Goal: Information Seeking & Learning: Learn about a topic

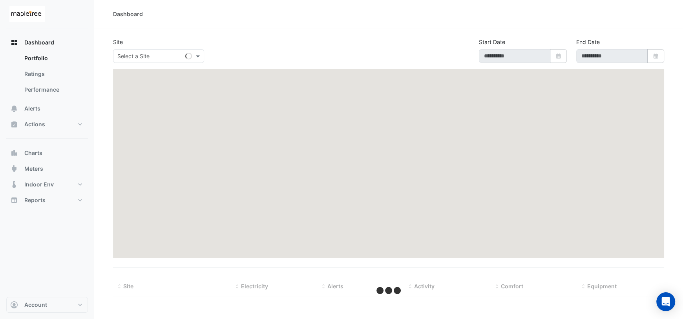
type input "**********"
select select "***"
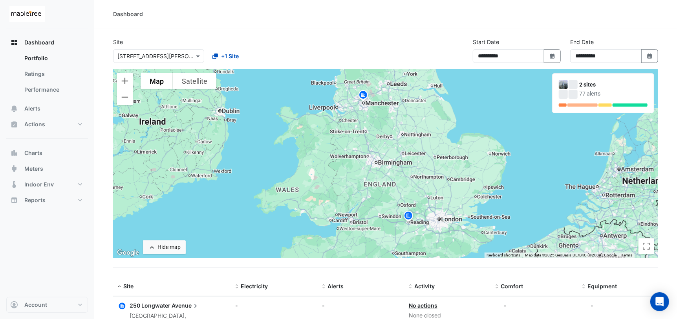
click at [362, 96] on img at bounding box center [363, 96] width 13 height 14
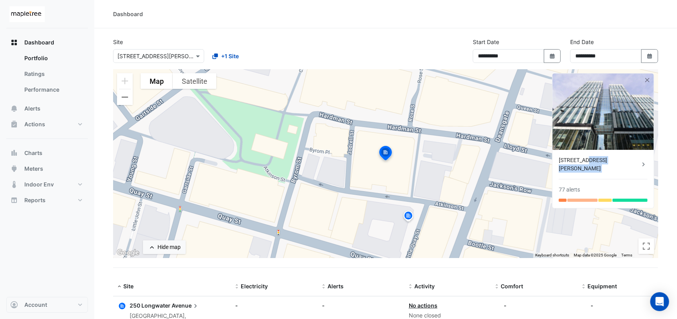
click at [534, 163] on div "3 Hardman Street 77 alerts" at bounding box center [603, 179] width 101 height 58
click at [534, 160] on div "[STREET_ADDRESS][PERSON_NAME]" at bounding box center [599, 164] width 81 height 16
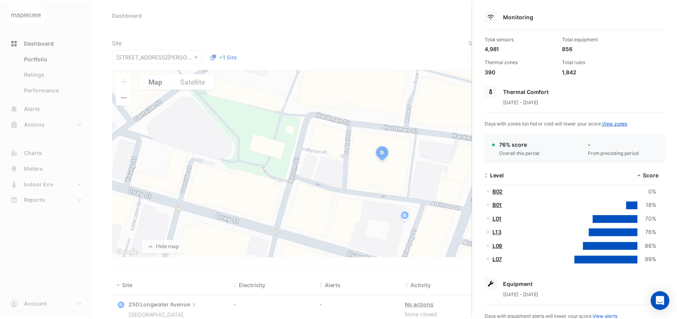
scroll to position [79, 0]
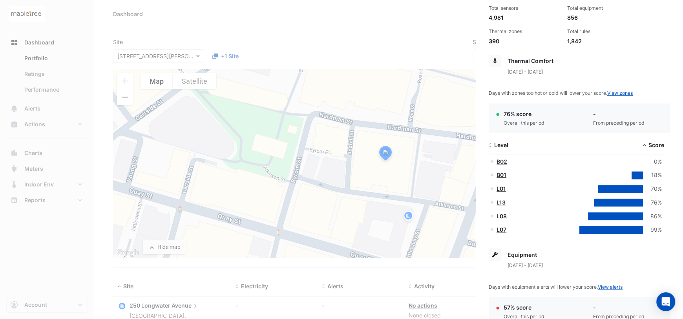
click at [25, 252] on ngb-offcanvas-backdrop at bounding box center [341, 159] width 683 height 319
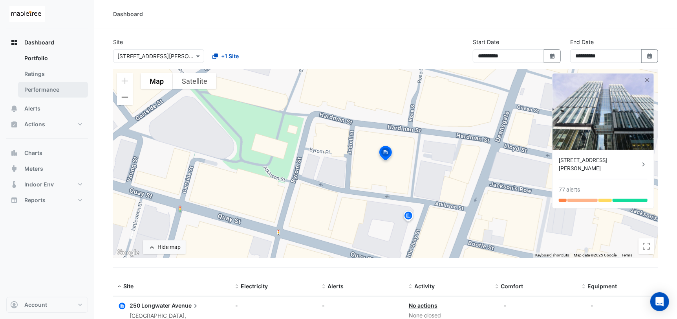
click at [49, 90] on link "Performance" at bounding box center [53, 90] width 70 height 16
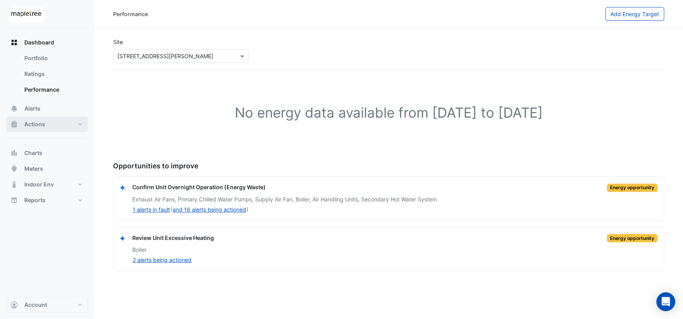
click at [62, 121] on button "Actions" at bounding box center [47, 124] width 82 height 16
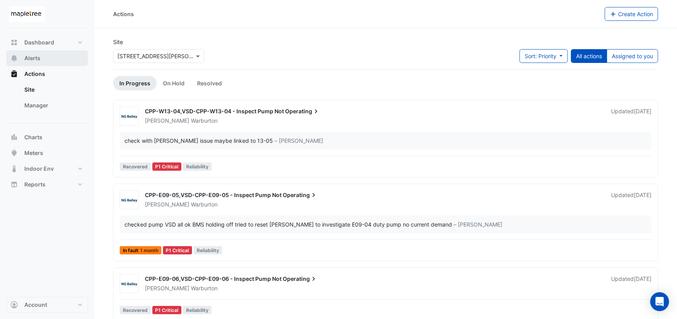
click at [52, 59] on button "Alerts" at bounding box center [47, 58] width 82 height 16
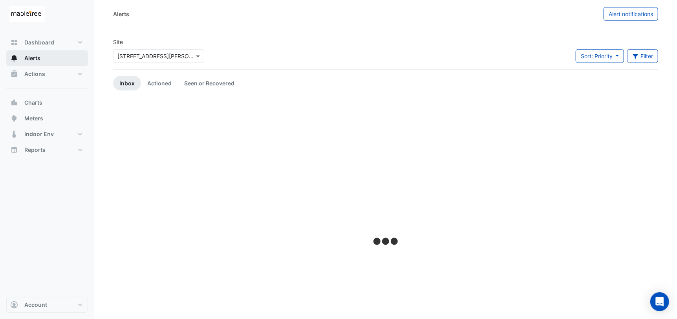
click at [55, 58] on button "Alerts" at bounding box center [47, 58] width 82 height 16
click at [71, 43] on button "Dashboard" at bounding box center [47, 43] width 82 height 16
select select "***"
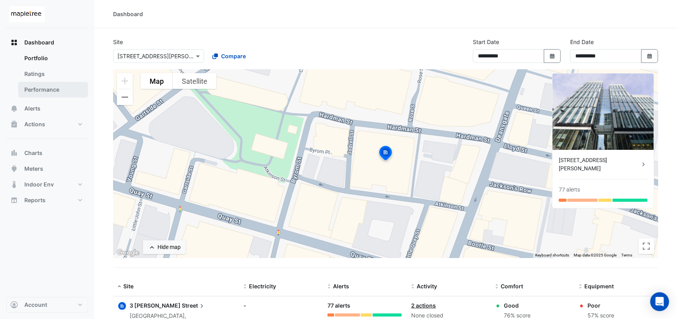
click at [63, 87] on link "Performance" at bounding box center [53, 90] width 70 height 16
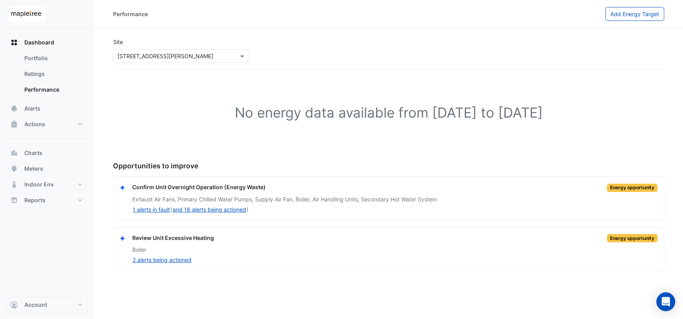
click at [158, 58] on input "text" at bounding box center [172, 56] width 111 height 8
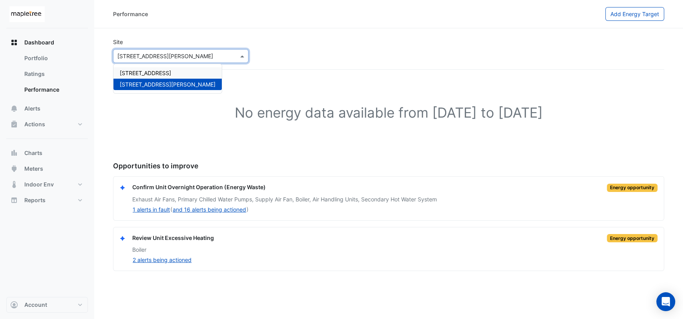
click at [156, 74] on span "250 Longwater Avenue" at bounding box center [145, 73] width 51 height 7
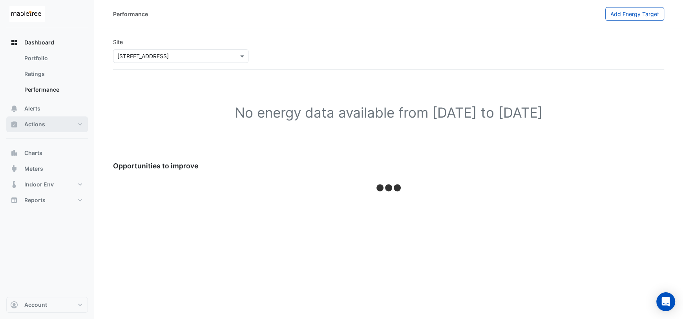
click at [32, 123] on span "Actions" at bounding box center [34, 124] width 21 height 8
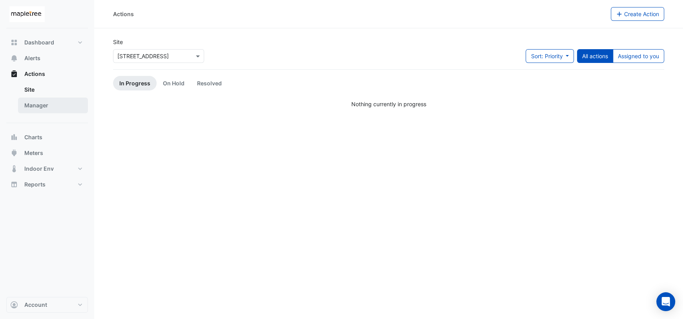
click at [50, 106] on link "Manager" at bounding box center [53, 105] width 70 height 16
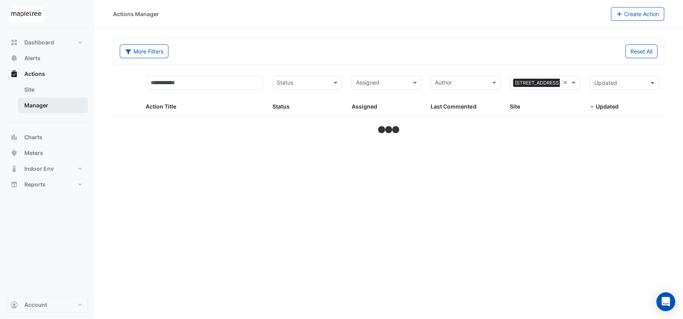
select select "***"
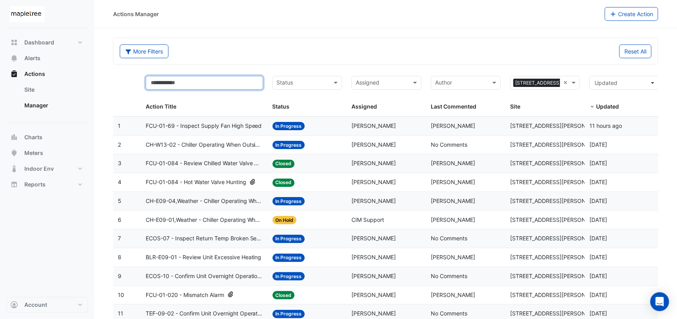
click at [222, 81] on input "text" at bounding box center [204, 83] width 117 height 14
click at [52, 107] on link "Manager" at bounding box center [53, 105] width 70 height 16
click at [49, 92] on link "Site" at bounding box center [53, 90] width 70 height 16
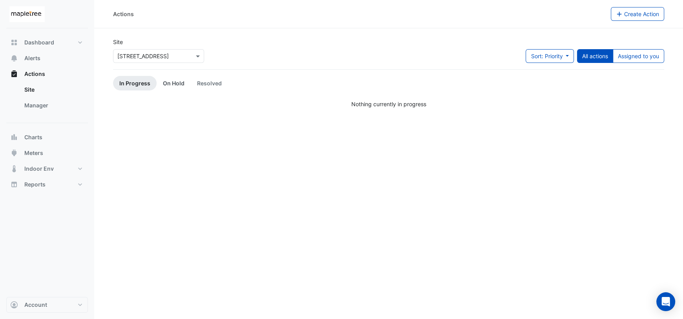
click at [175, 85] on link "On Hold" at bounding box center [174, 83] width 34 height 15
click at [218, 84] on link "Resolved" at bounding box center [209, 83] width 37 height 15
click at [160, 55] on input "text" at bounding box center [150, 56] width 67 height 8
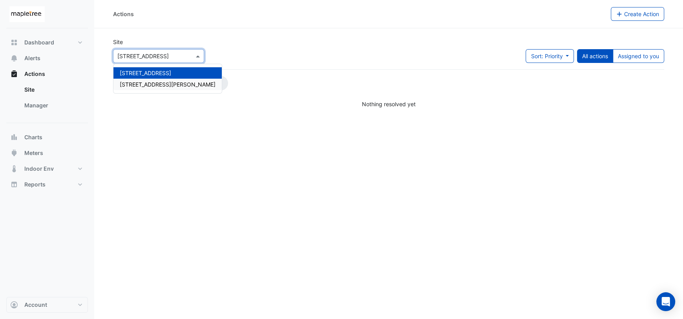
click at [156, 82] on span "[STREET_ADDRESS][PERSON_NAME]" at bounding box center [168, 84] width 96 height 7
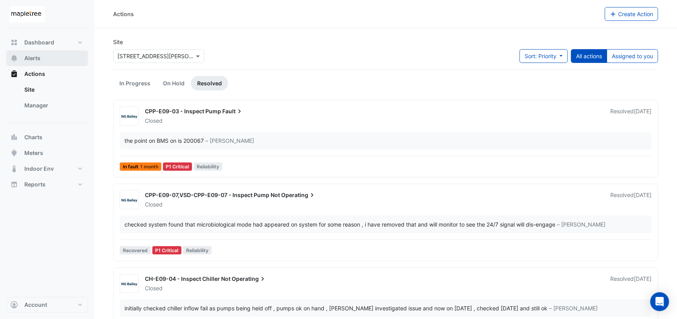
click at [38, 56] on span "Alerts" at bounding box center [32, 58] width 16 height 8
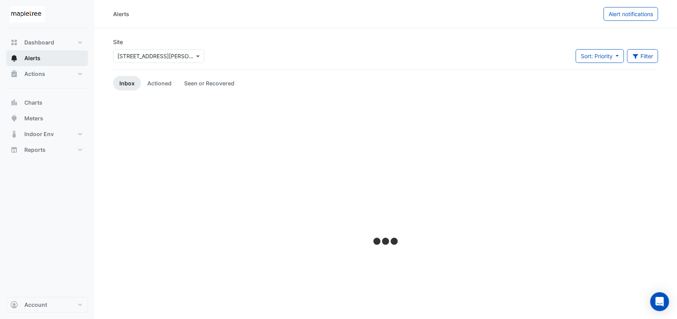
click at [48, 60] on button "Alerts" at bounding box center [47, 58] width 82 height 16
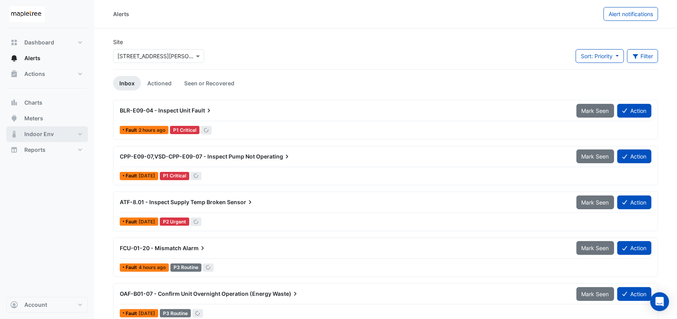
click at [48, 134] on span "Indoor Env" at bounding box center [38, 134] width 29 height 8
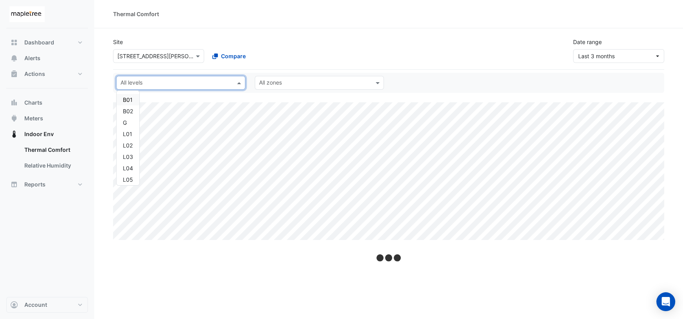
click at [207, 84] on input "text" at bounding box center [177, 83] width 112 height 8
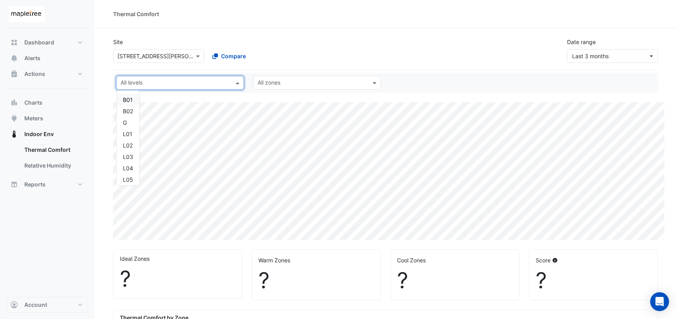
click at [207, 84] on input "text" at bounding box center [176, 83] width 110 height 8
select select "***"
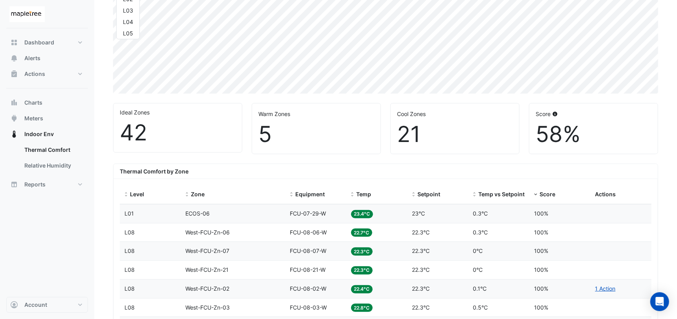
scroll to position [157, 0]
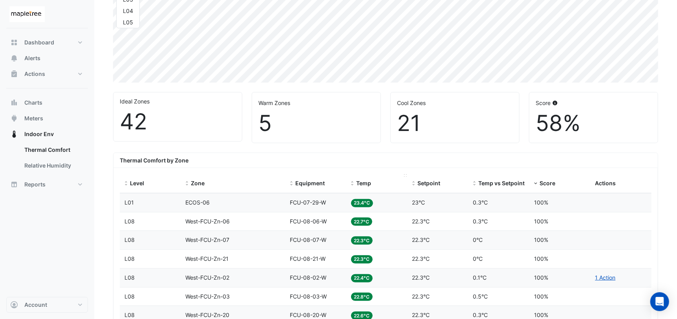
click at [363, 185] on span "Temp" at bounding box center [364, 183] width 15 height 7
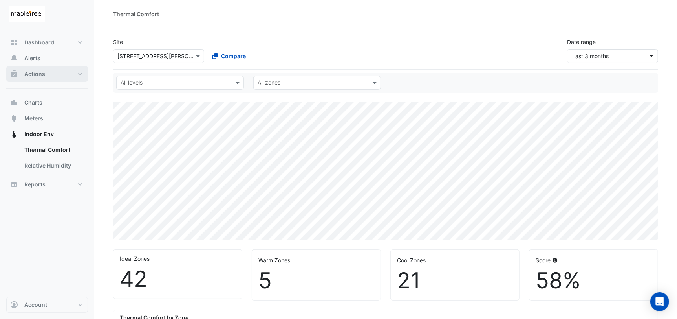
click at [79, 74] on button "Actions" at bounding box center [47, 74] width 82 height 16
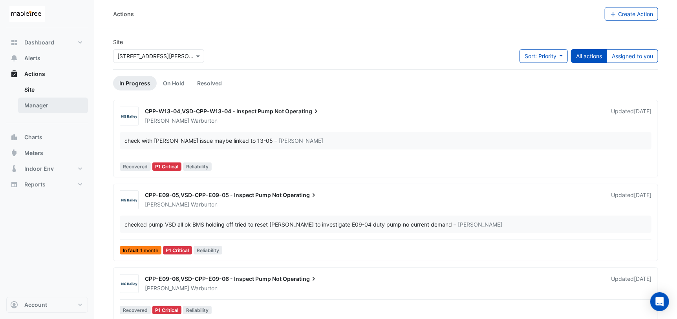
click at [60, 108] on link "Manager" at bounding box center [53, 105] width 70 height 16
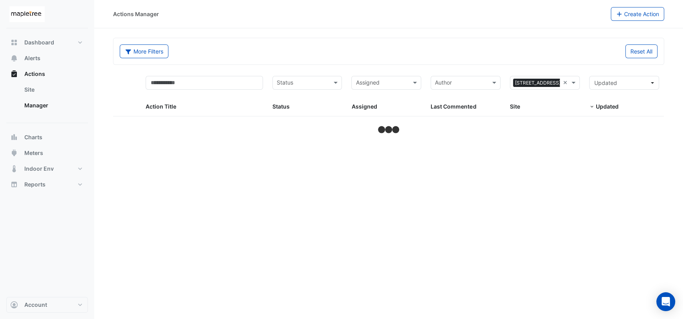
select select "***"
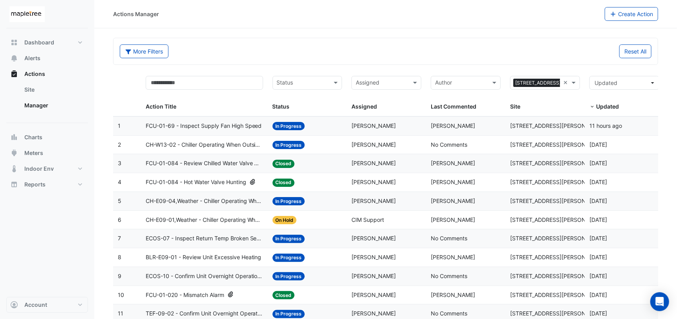
click at [318, 87] on input "text" at bounding box center [303, 83] width 52 height 9
click at [303, 112] on span "In Progress" at bounding box center [293, 111] width 29 height 7
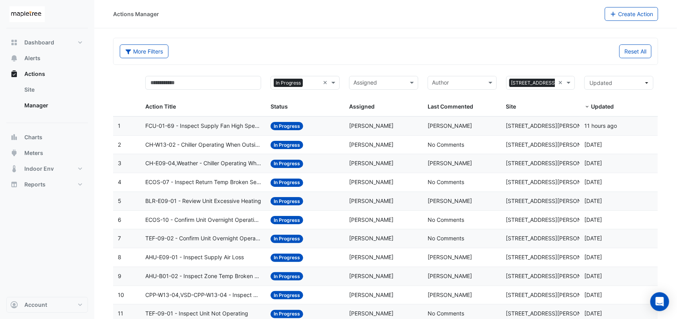
click at [346, 54] on div "More Filters" at bounding box center [250, 51] width 271 height 14
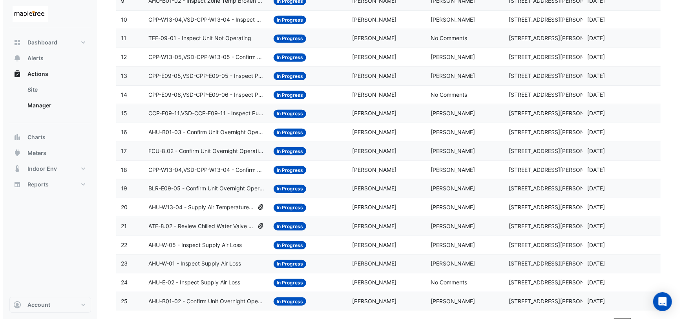
scroll to position [288, 0]
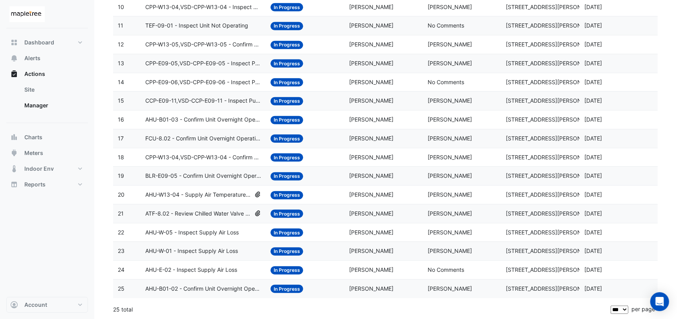
click at [247, 290] on span "AHU-B01-02 - Confirm Unit Overnight Operation (Energy Waste)" at bounding box center [203, 288] width 116 height 9
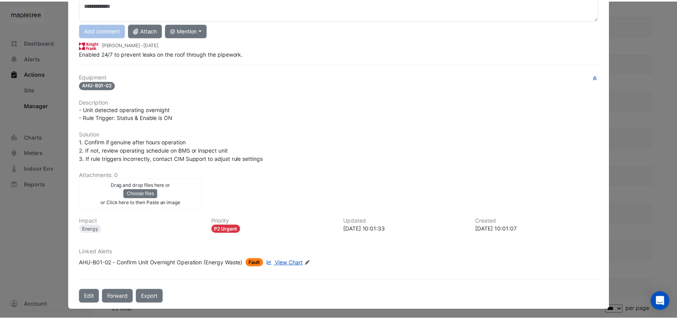
scroll to position [0, 0]
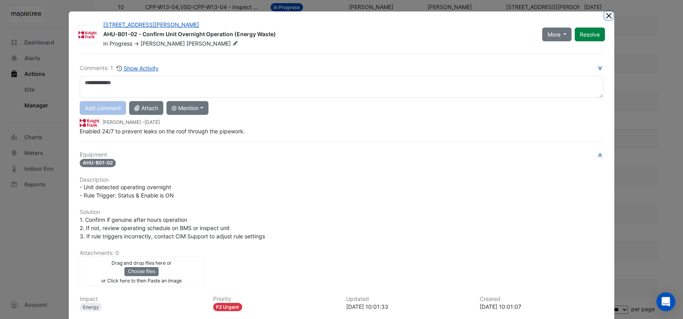
click at [534, 14] on button "Close" at bounding box center [609, 15] width 8 height 8
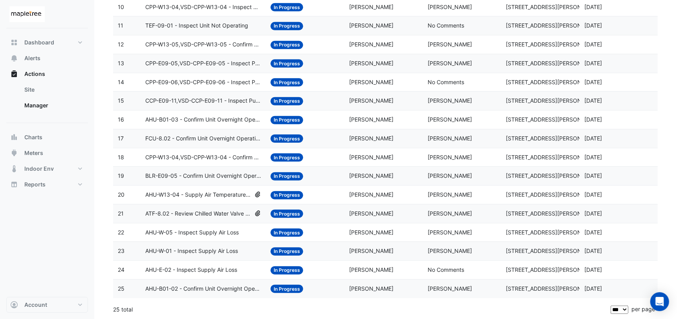
click at [224, 267] on span "AHU-E-02 - Inspect Supply Air Loss" at bounding box center [191, 269] width 92 height 9
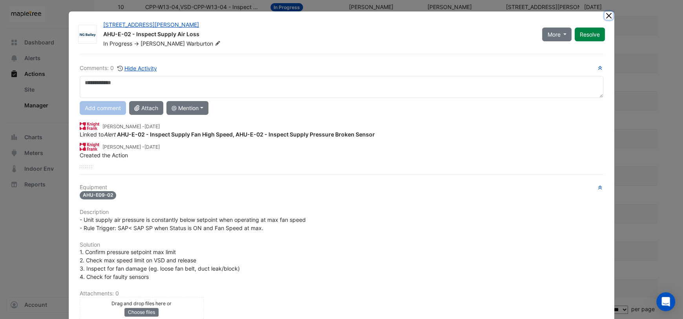
click at [534, 17] on button "Close" at bounding box center [609, 15] width 8 height 8
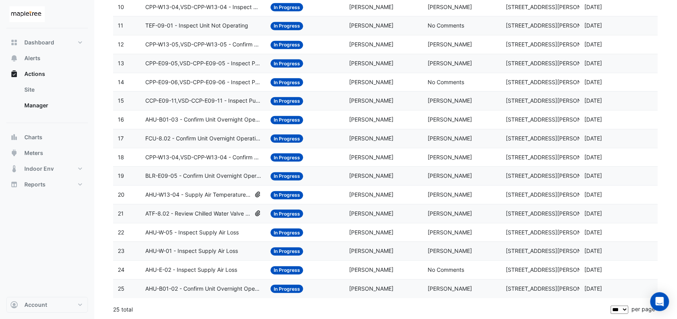
click at [222, 232] on span "AHU-W-05 - Inspect Supply Air Loss" at bounding box center [191, 232] width 93 height 9
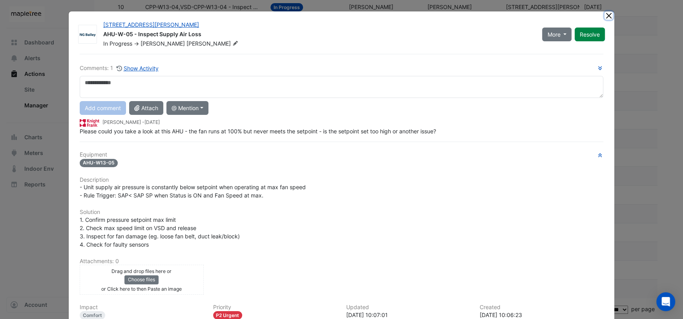
click at [534, 17] on button "Close" at bounding box center [609, 15] width 8 height 8
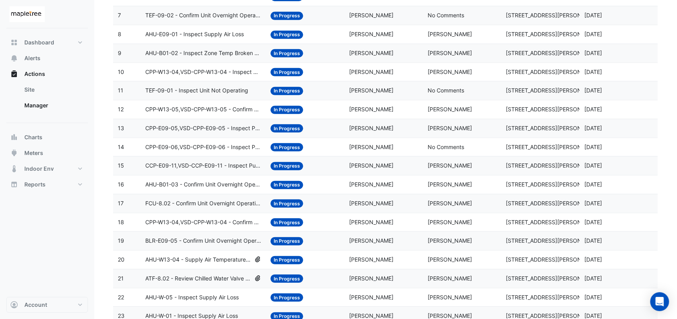
scroll to position [209, 0]
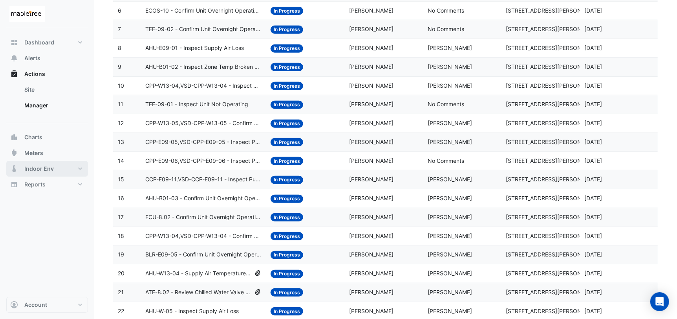
click at [41, 169] on span "Indoor Env" at bounding box center [38, 169] width 29 height 8
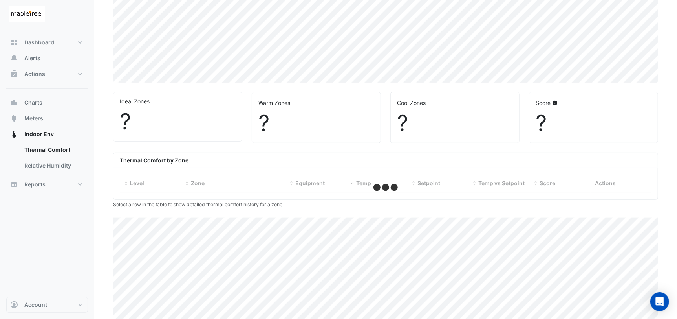
select select "***"
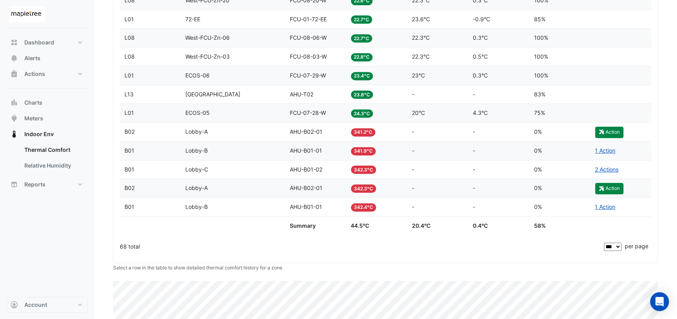
scroll to position [1404, 0]
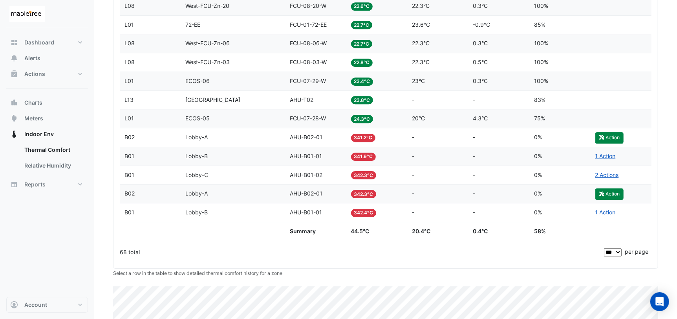
click at [534, 214] on div "Score 0%" at bounding box center [560, 212] width 52 height 9
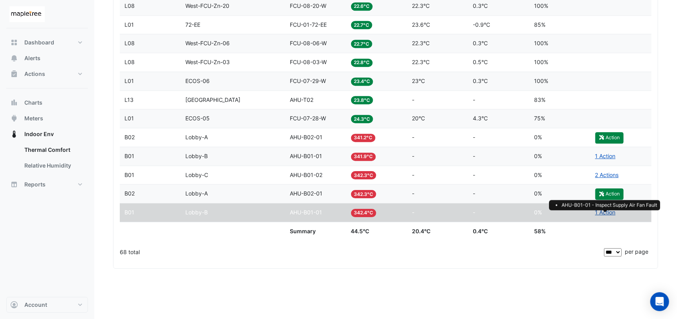
click at [534, 215] on link "1 Action" at bounding box center [605, 212] width 20 height 7
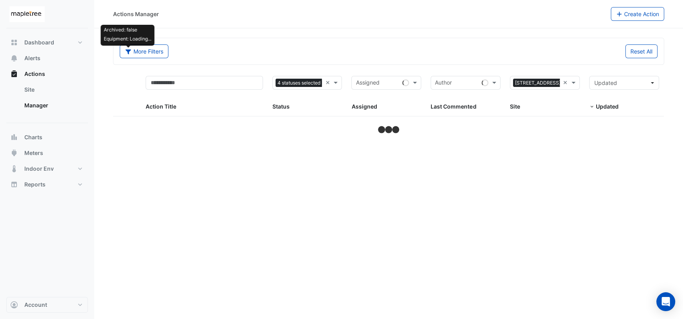
select select "***"
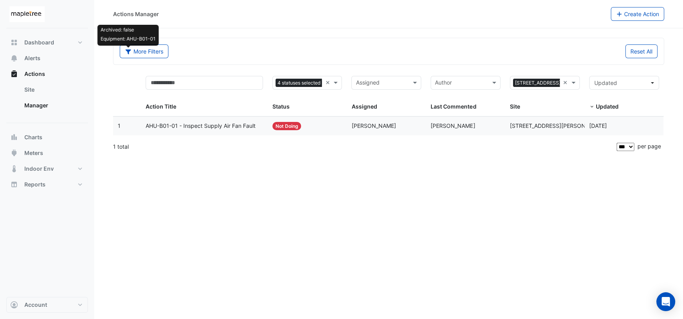
click at [233, 123] on span "AHU-B01-01 - Inspect Supply Air Fan Fault" at bounding box center [201, 125] width 110 height 9
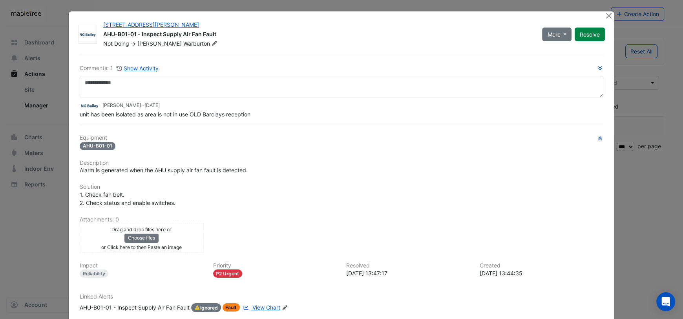
drag, startPoint x: 81, startPoint y: 130, endPoint x: 257, endPoint y: 117, distance: 177.2
click at [257, 117] on div "unit has been isolated as area is not in use OLD Barclays reception" at bounding box center [342, 114] width 524 height 8
click at [337, 140] on h6 "Equipment" at bounding box center [342, 137] width 524 height 7
click at [605, 16] on button "Close" at bounding box center [609, 15] width 8 height 8
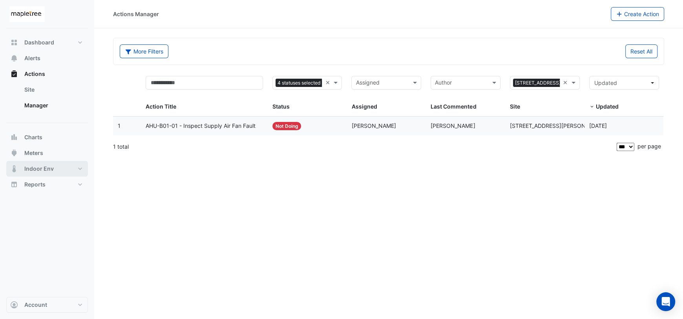
click at [49, 170] on span "Indoor Env" at bounding box center [38, 169] width 29 height 8
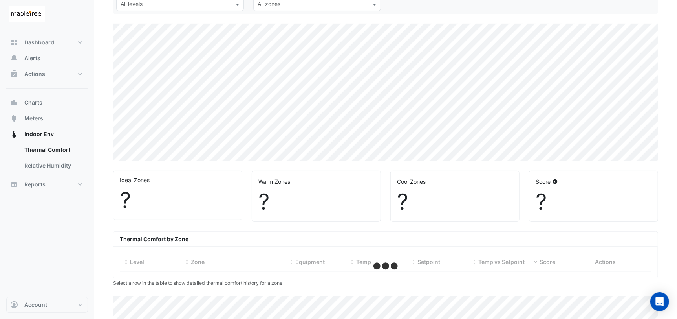
select select "***"
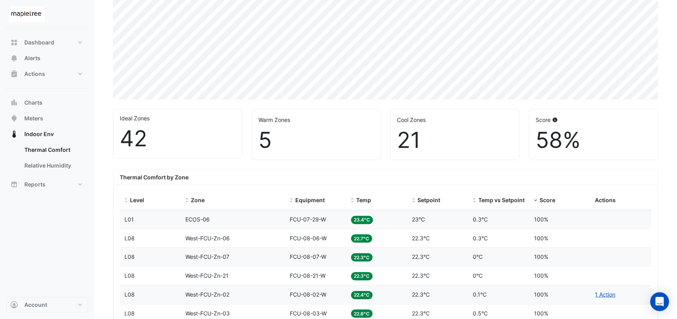
scroll to position [157, 0]
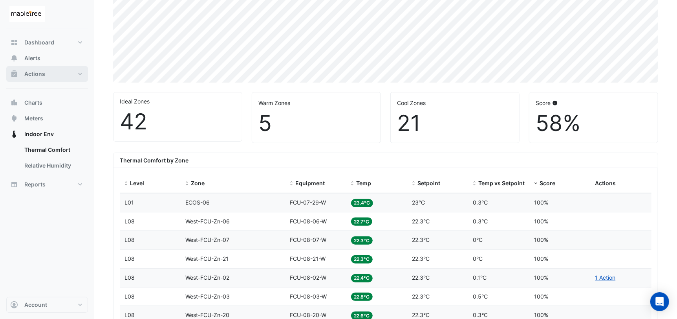
click at [32, 76] on span "Actions" at bounding box center [34, 74] width 21 height 8
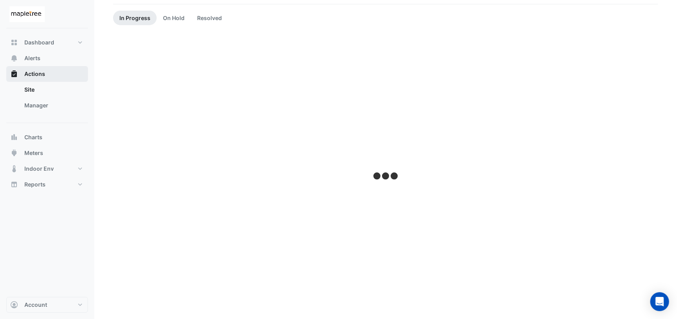
scroll to position [65, 0]
click at [46, 108] on link "Manager" at bounding box center [53, 105] width 70 height 16
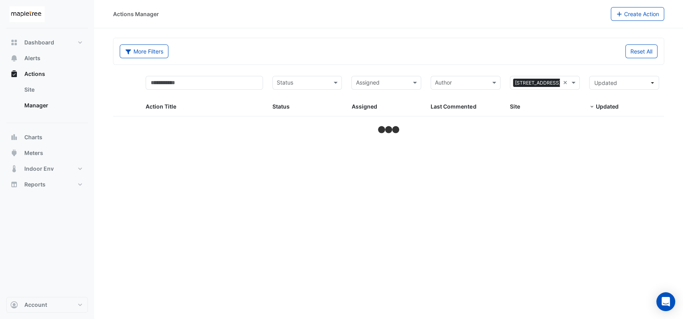
select select "***"
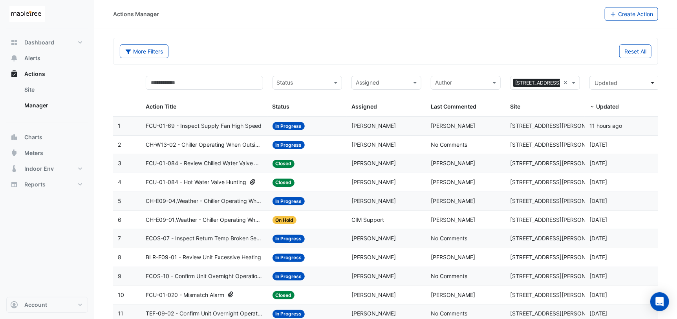
click at [331, 82] on div "Status" at bounding box center [308, 83] width 70 height 14
click at [317, 113] on div "In Progress" at bounding box center [307, 110] width 69 height 11
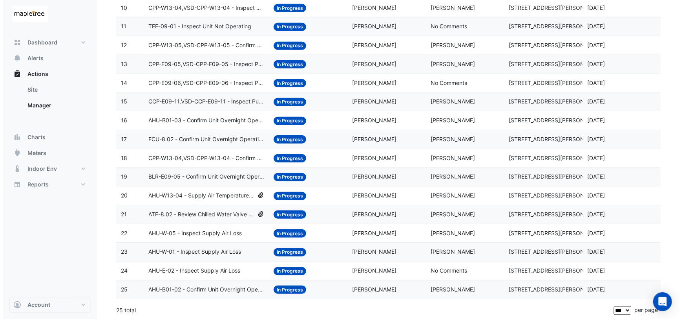
scroll to position [288, 0]
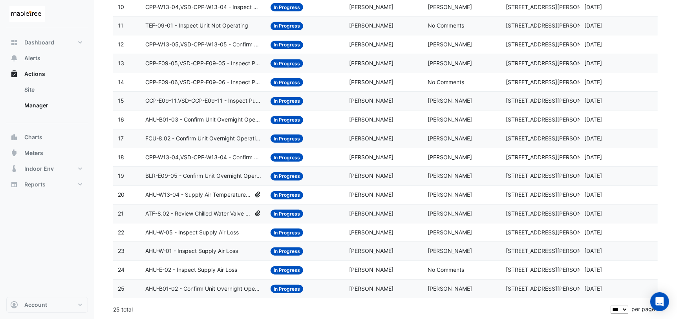
click at [322, 248] on div "Status: In Progress" at bounding box center [305, 250] width 69 height 9
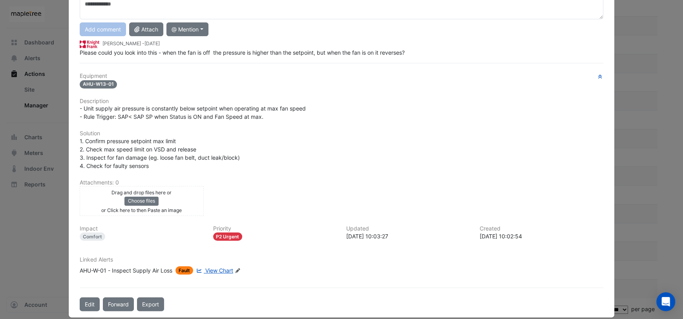
scroll to position [86, 0]
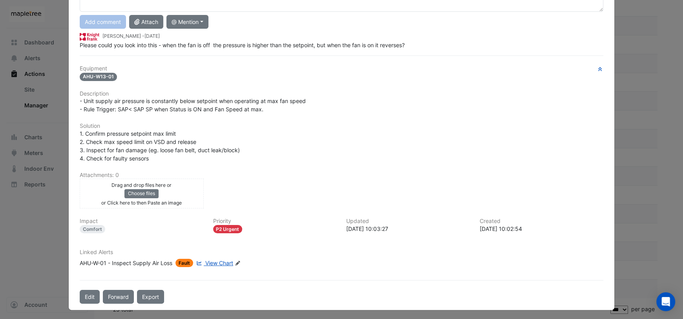
click at [220, 260] on span "View Chart" at bounding box center [219, 262] width 28 height 7
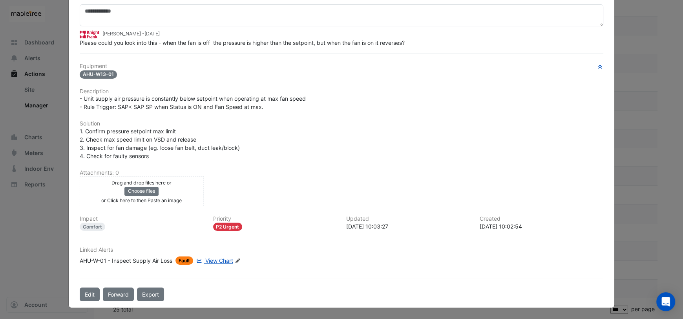
scroll to position [69, 0]
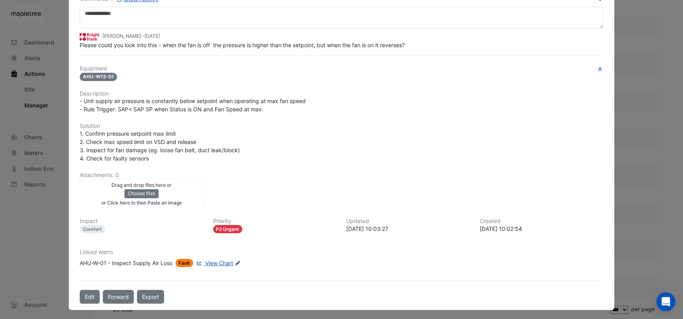
click at [669, 148] on ngb-modal-window "3 Hardman Street AHU-W-01 - Inspect Supply Air Loss In Progress -> Jeff Martin …" at bounding box center [341, 159] width 683 height 319
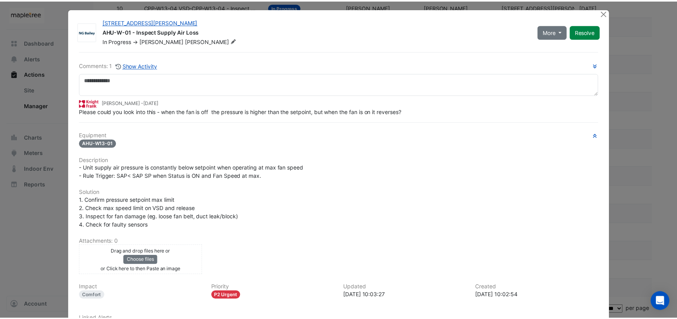
scroll to position [0, 0]
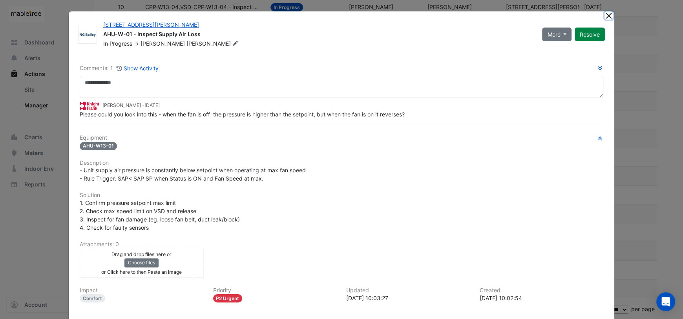
click at [605, 16] on button "Close" at bounding box center [609, 15] width 8 height 8
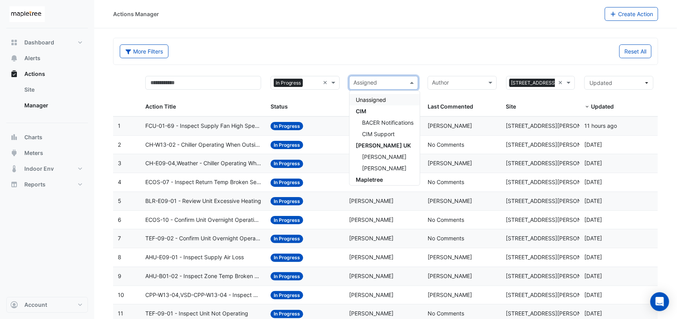
click at [399, 84] on input "text" at bounding box center [379, 83] width 51 height 9
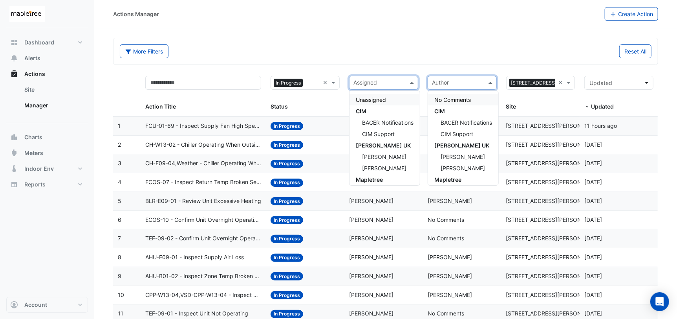
click at [458, 85] on input "text" at bounding box center [457, 83] width 51 height 9
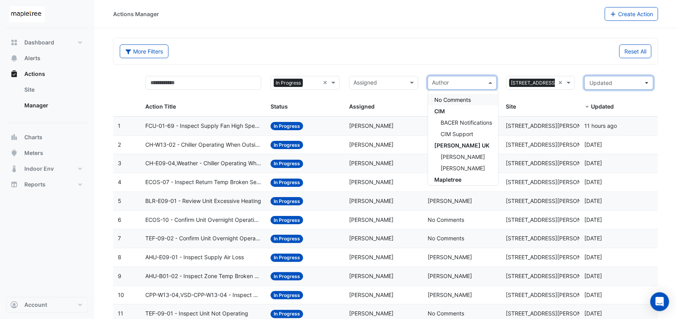
click at [609, 86] on span "Updated" at bounding box center [617, 83] width 54 height 8
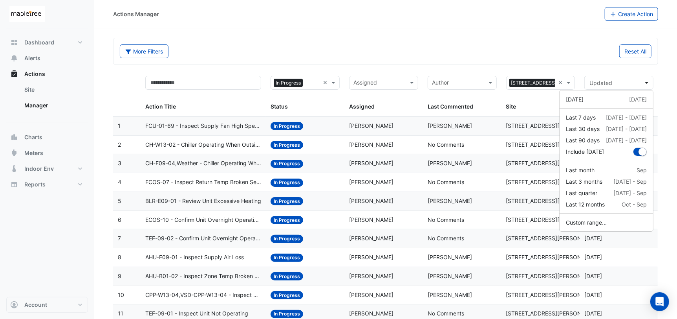
click at [486, 68] on form "More Filters Reset All × In Progress × Assigned × 3 Hardman Street × Action Tit…" at bounding box center [385, 322] width 545 height 569
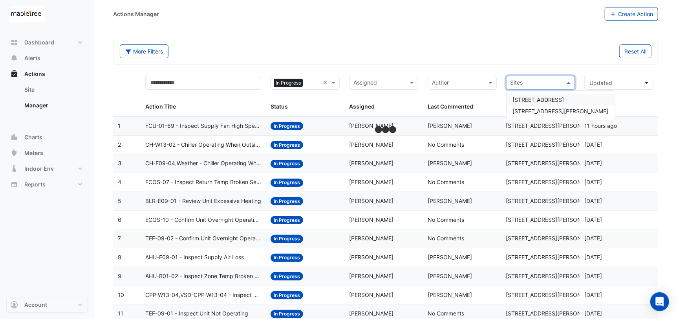
click at [544, 82] on input "text" at bounding box center [536, 83] width 51 height 9
click at [541, 101] on span "250 Longwater Avenue" at bounding box center [538, 99] width 51 height 7
click at [317, 84] on input "text" at bounding box center [313, 83] width 14 height 9
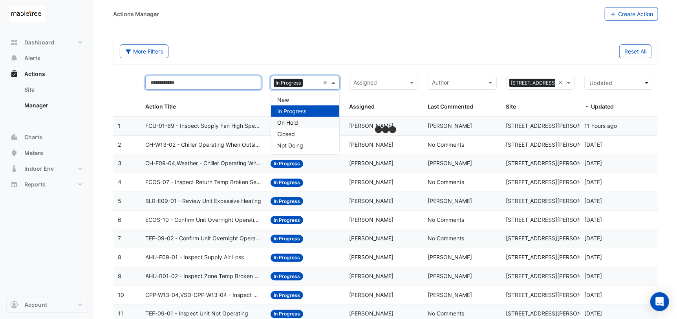
click at [239, 88] on input "text" at bounding box center [203, 83] width 116 height 14
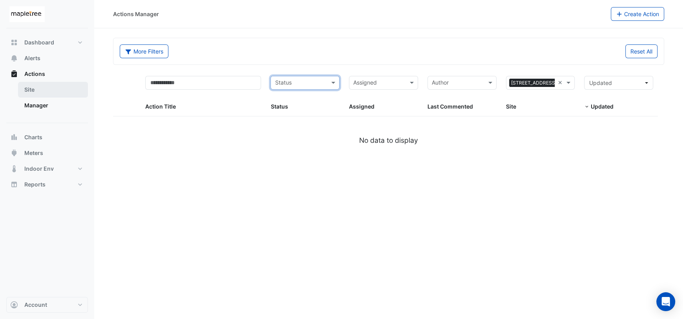
click at [46, 92] on link "Site" at bounding box center [53, 90] width 70 height 16
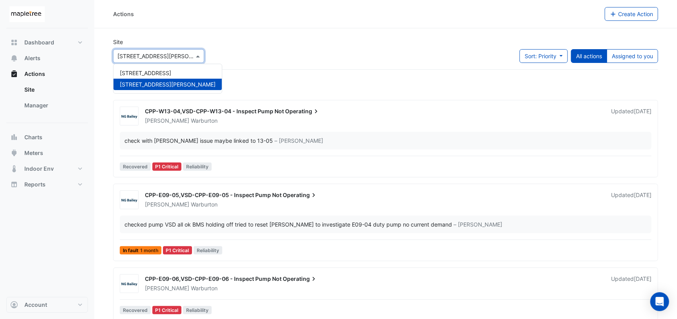
click at [174, 55] on input "text" at bounding box center [150, 56] width 67 height 8
click at [161, 73] on span "250 Longwater Avenue" at bounding box center [145, 73] width 51 height 7
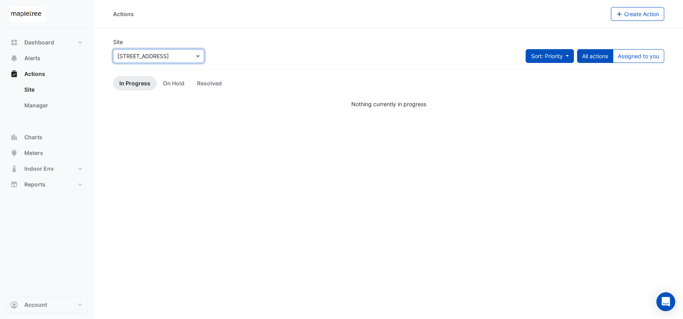
click at [547, 59] on span "Sort: Priority" at bounding box center [547, 56] width 32 height 7
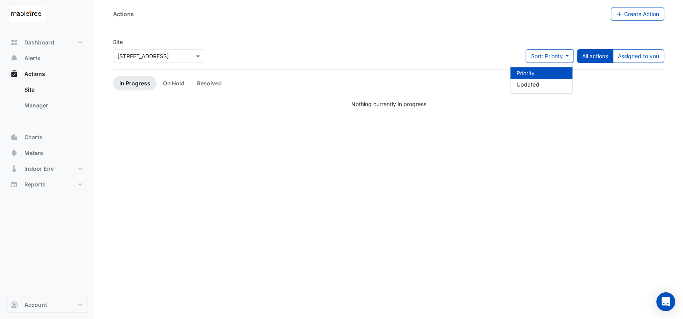
click at [305, 57] on div "Site × 250 Longwater Avenue Sort: Priority All actions Assigned to you" at bounding box center [388, 53] width 561 height 31
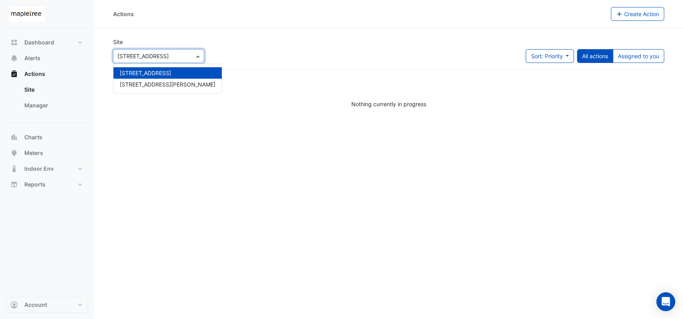
click at [180, 55] on input "text" at bounding box center [150, 56] width 67 height 8
click at [249, 54] on div "Site × 250 Longwater Avenue 250 Longwater Avenue 3 Hardman Street Sort: Priorit…" at bounding box center [388, 53] width 561 height 31
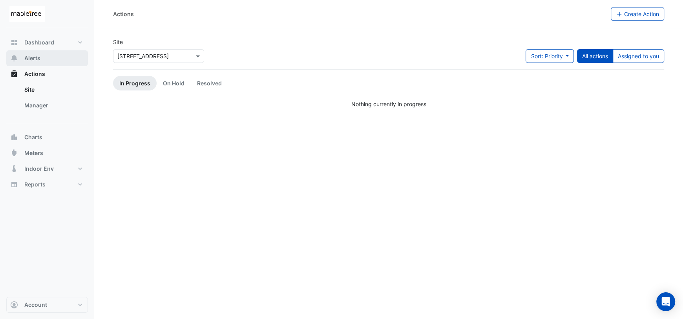
click at [46, 62] on button "Alerts" at bounding box center [47, 58] width 82 height 16
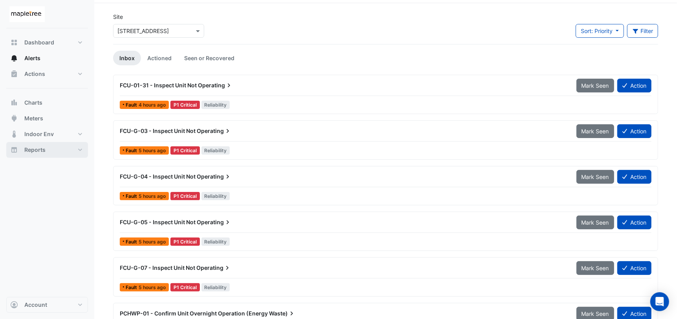
scroll to position [39, 0]
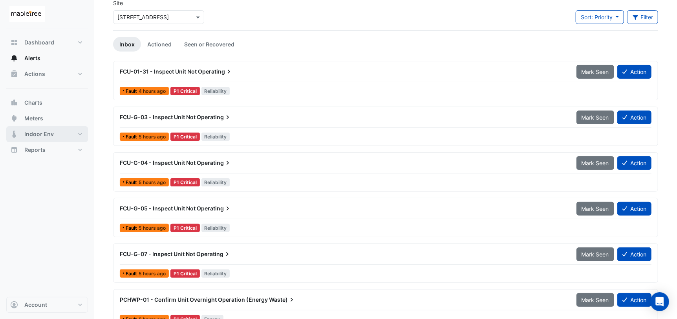
click at [44, 133] on span "Indoor Env" at bounding box center [38, 134] width 29 height 8
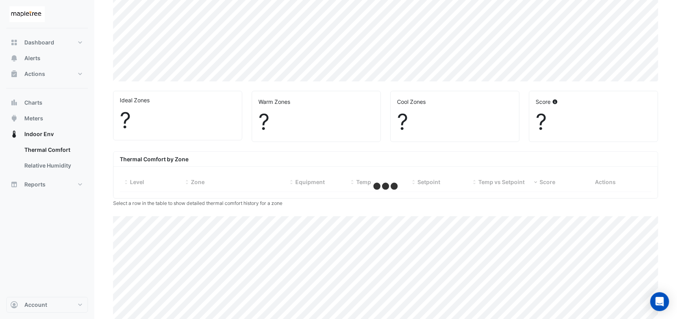
select select "***"
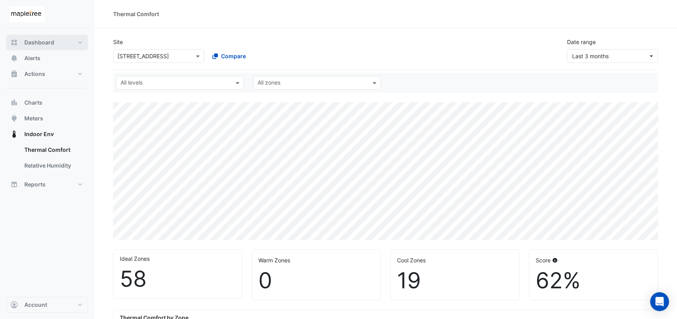
click at [49, 43] on span "Dashboard" at bounding box center [39, 42] width 30 height 8
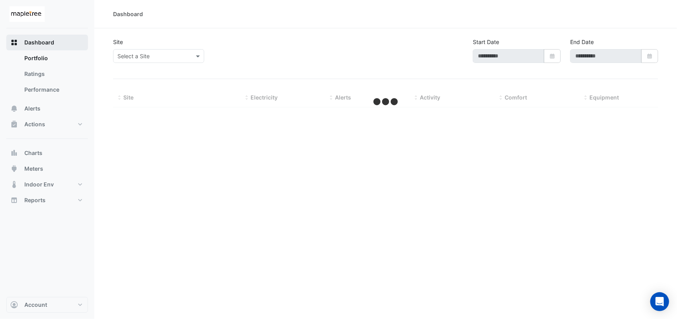
type input "**********"
select select "***"
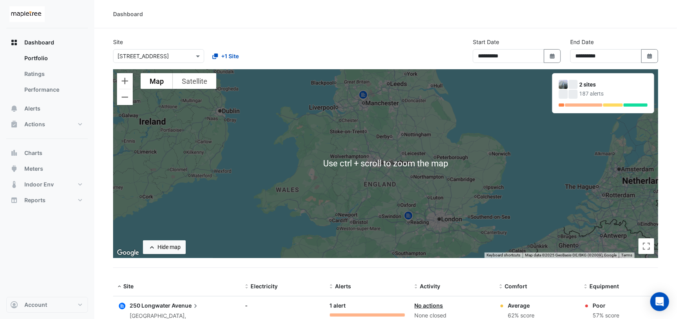
click at [362, 96] on img at bounding box center [363, 96] width 13 height 14
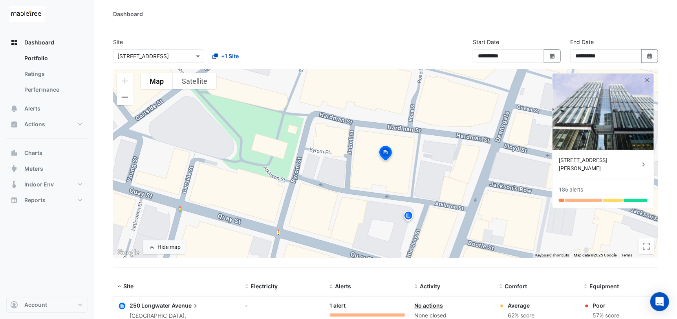
click at [606, 157] on div "[STREET_ADDRESS][PERSON_NAME]" at bounding box center [599, 164] width 81 height 16
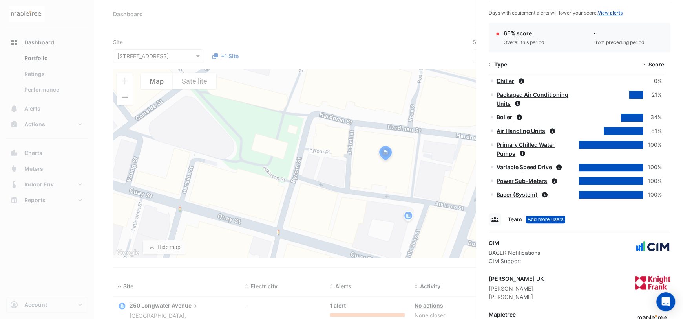
scroll to position [354, 0]
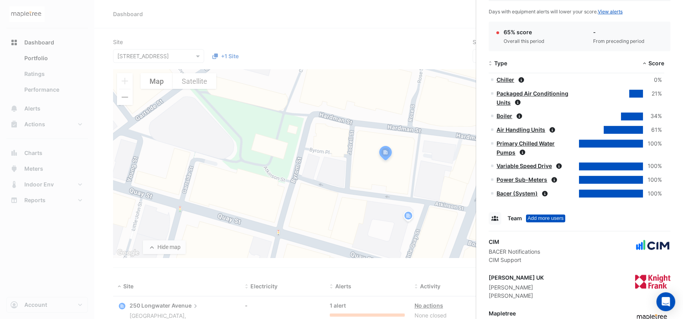
click at [507, 143] on link "Primary Chilled Water Pumps" at bounding box center [526, 148] width 58 height 16
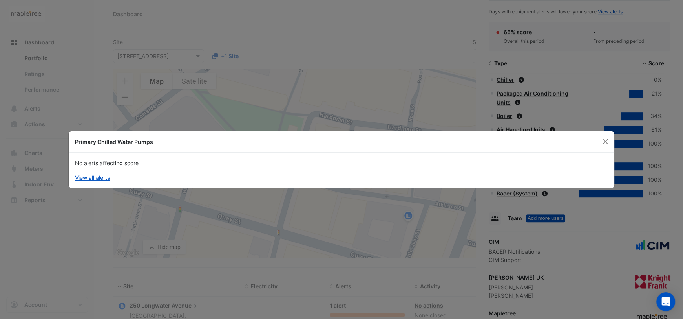
click at [595, 139] on div "Primary Chilled Water Pumps" at bounding box center [342, 141] width 546 height 21
drag, startPoint x: 602, startPoint y: 139, endPoint x: 595, endPoint y: 139, distance: 6.7
click at [602, 139] on button "Close" at bounding box center [606, 142] width 12 height 12
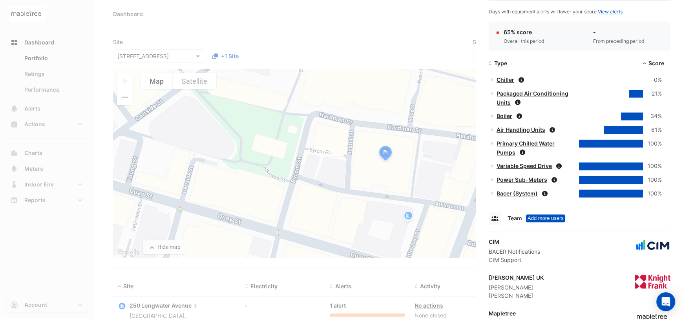
click at [523, 132] on link "Air Handling Units" at bounding box center [521, 129] width 49 height 7
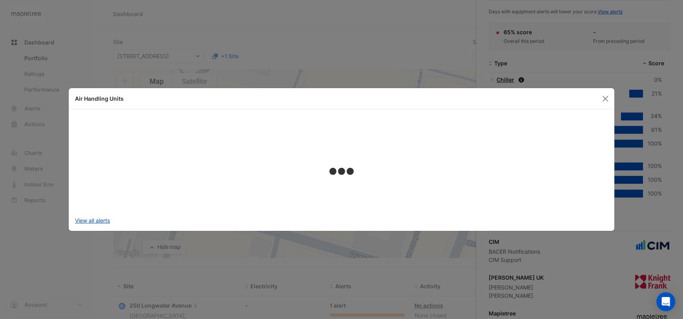
click at [612, 102] on div "Air Handling Units" at bounding box center [342, 98] width 546 height 21
click at [603, 99] on button "Close" at bounding box center [606, 99] width 12 height 12
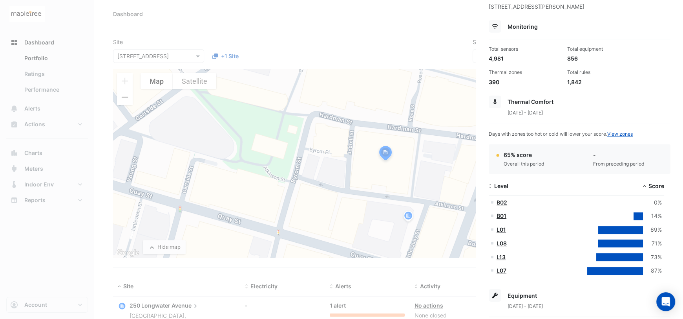
scroll to position [0, 0]
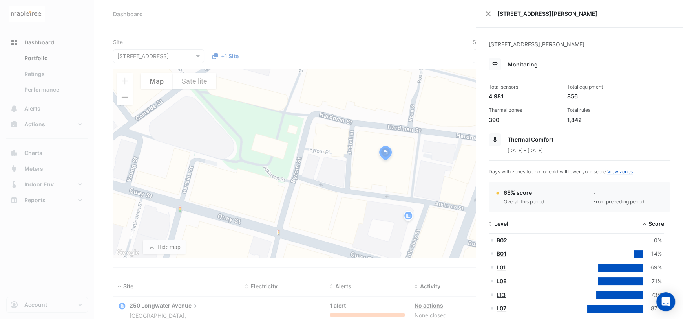
click at [499, 85] on div "Total sensors" at bounding box center [525, 86] width 72 height 7
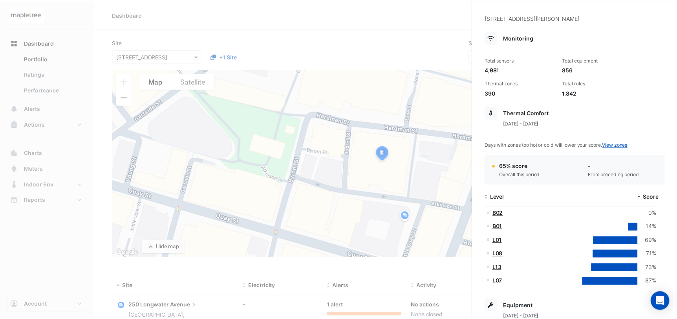
scroll to position [39, 0]
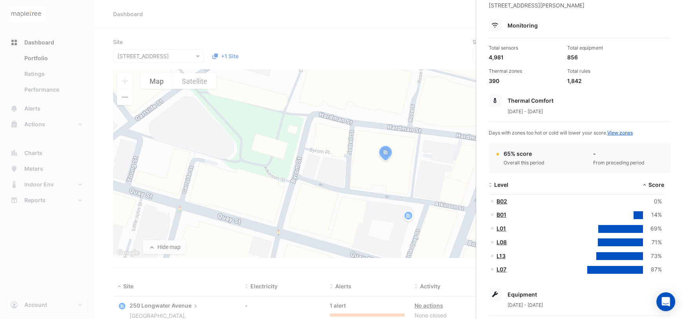
click at [500, 268] on link "L07" at bounding box center [502, 269] width 10 height 7
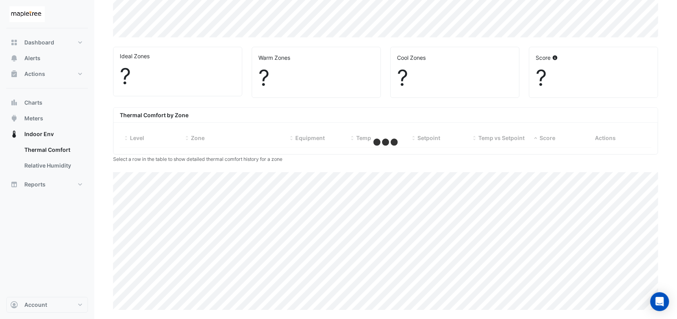
select select "***"
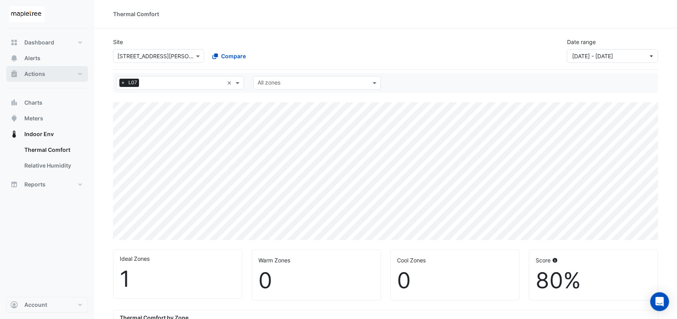
click at [44, 70] on span "Actions" at bounding box center [34, 74] width 21 height 8
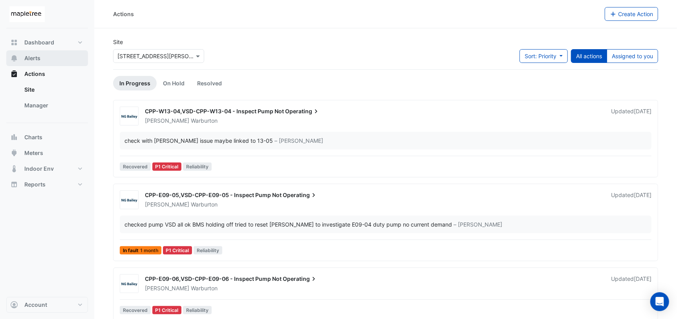
click at [37, 63] on button "Alerts" at bounding box center [47, 58] width 82 height 16
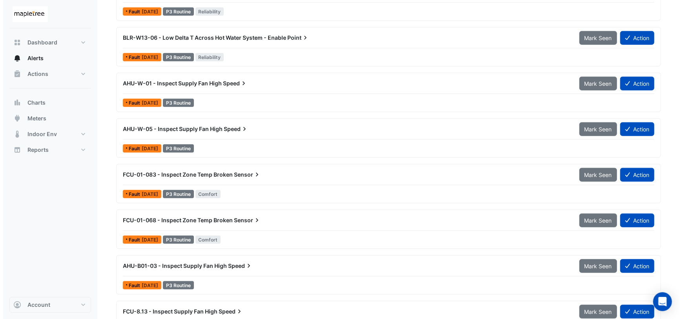
scroll to position [443, 0]
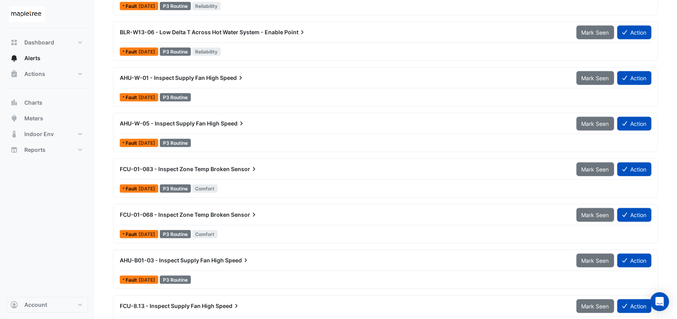
click at [231, 213] on span "Sensor" at bounding box center [244, 215] width 27 height 8
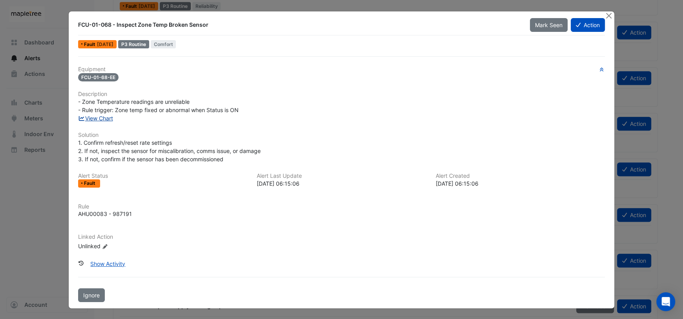
click at [103, 120] on link "View Chart" at bounding box center [95, 118] width 35 height 7
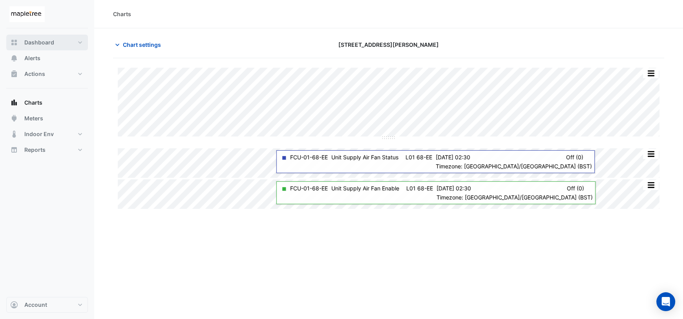
click at [53, 42] on span "Dashboard" at bounding box center [39, 42] width 30 height 8
select select "***"
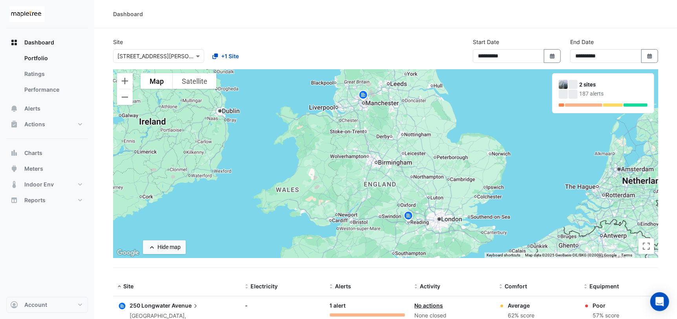
click at [361, 97] on img at bounding box center [363, 96] width 13 height 14
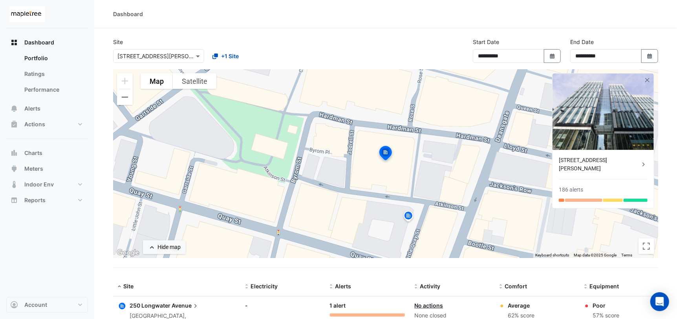
click at [388, 152] on img at bounding box center [385, 154] width 17 height 19
click at [587, 164] on div "[STREET_ADDRESS][PERSON_NAME] 186 alerts" at bounding box center [603, 179] width 101 height 58
click at [597, 160] on div "[STREET_ADDRESS][PERSON_NAME]" at bounding box center [599, 164] width 81 height 16
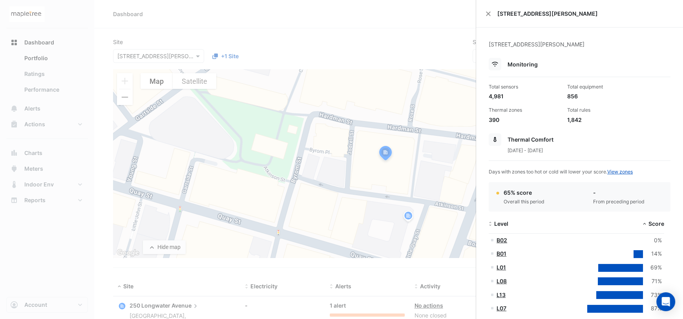
click at [57, 237] on ngb-offcanvas-backdrop at bounding box center [341, 159] width 683 height 319
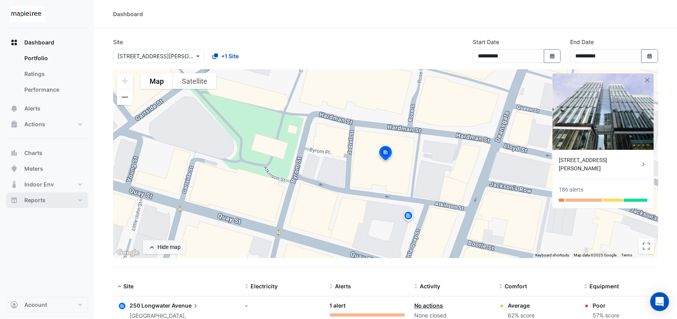
click at [48, 200] on button "Reports" at bounding box center [47, 200] width 82 height 16
select select "***"
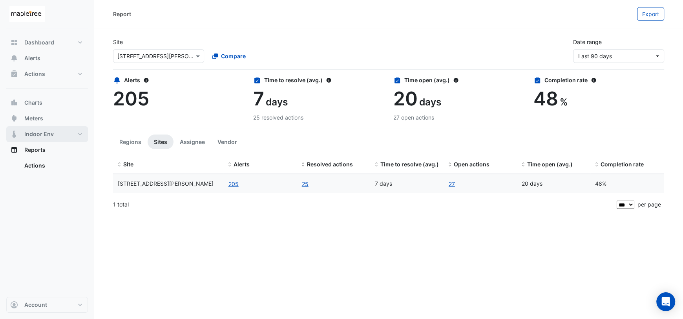
click at [68, 129] on button "Indoor Env" at bounding box center [47, 134] width 82 height 16
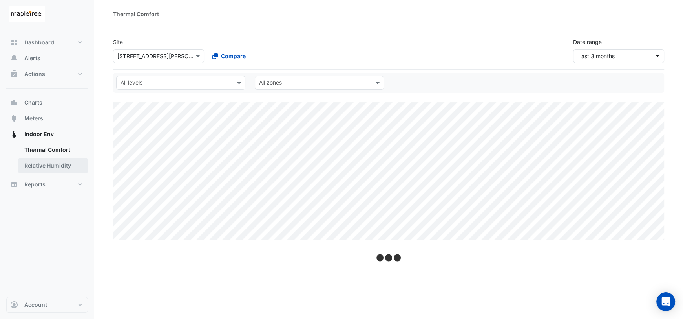
click at [65, 164] on link "Relative Humidity" at bounding box center [53, 166] width 70 height 16
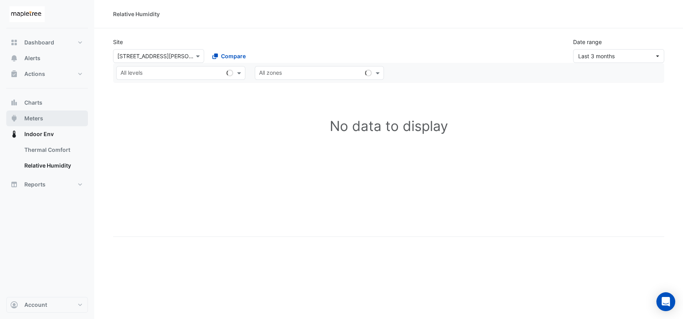
click at [55, 120] on button "Meters" at bounding box center [47, 118] width 82 height 16
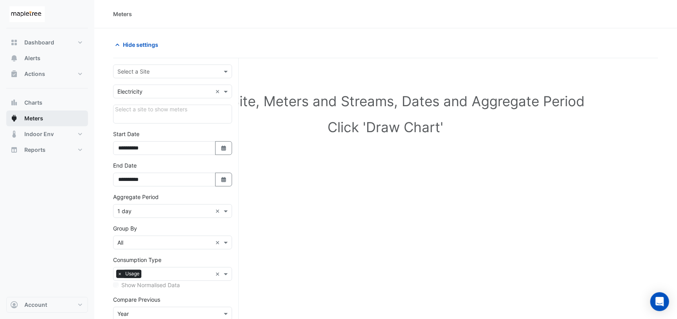
click at [55, 111] on button "Meters" at bounding box center [47, 118] width 82 height 16
click at [56, 105] on button "Charts" at bounding box center [47, 103] width 82 height 16
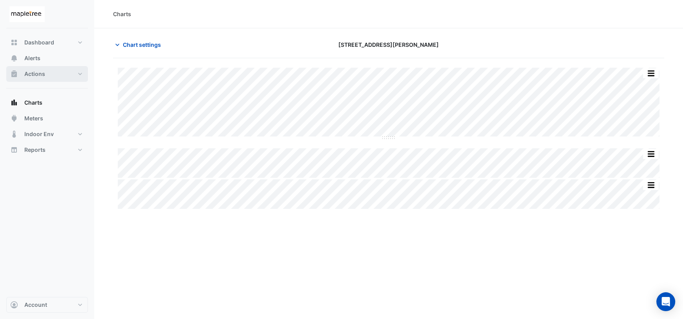
click at [76, 72] on button "Actions" at bounding box center [47, 74] width 82 height 16
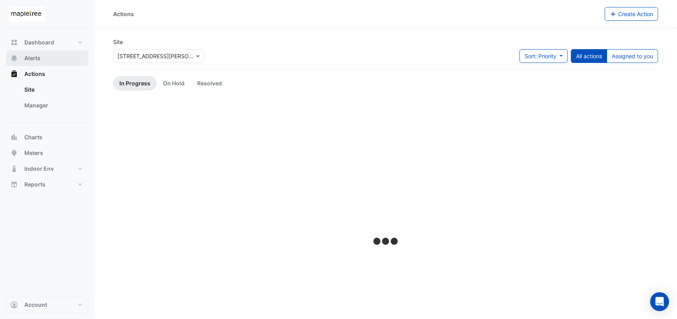
click at [66, 65] on button "Alerts" at bounding box center [47, 58] width 82 height 16
